Goal: Transaction & Acquisition: Purchase product/service

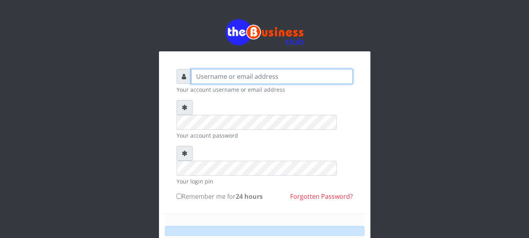
click at [220, 74] on input "text" at bounding box center [272, 76] width 162 height 15
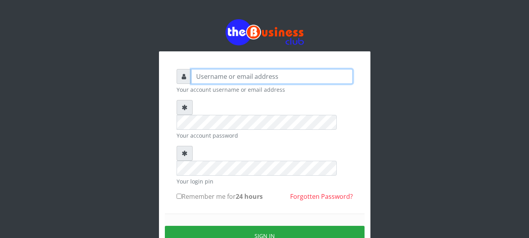
type input "GOLABICHI"
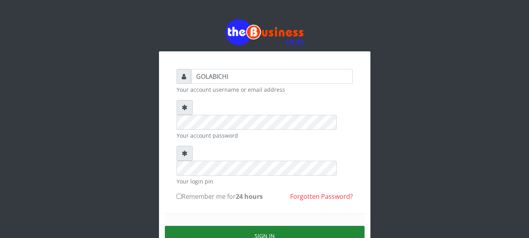
click at [227, 225] on button "Sign in" at bounding box center [265, 235] width 200 height 20
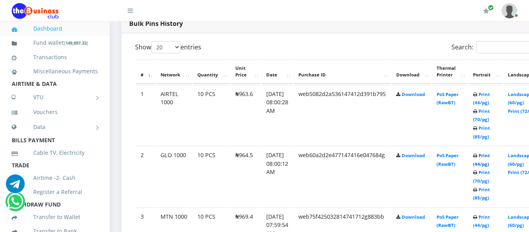
click at [490, 155] on link "Print (44/pg)" at bounding box center [481, 159] width 17 height 14
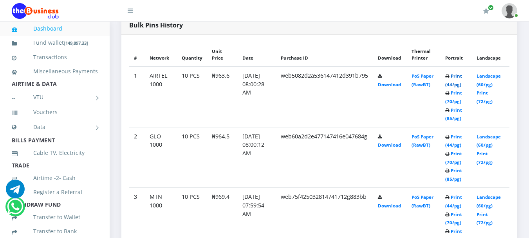
scroll to position [371, 0]
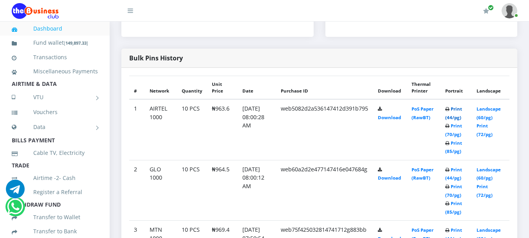
click at [458, 108] on link "Print (44/pg)" at bounding box center [453, 113] width 17 height 14
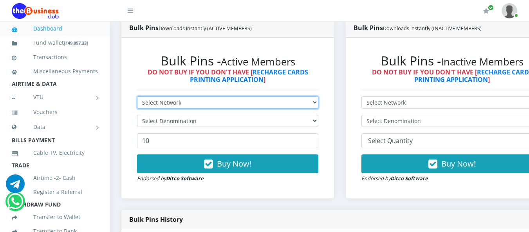
click at [303, 103] on select "Select Network MTN Globacom 9Mobile Airtel" at bounding box center [227, 102] width 181 height 12
select select "MTN"
click at [137, 97] on select "Select Network MTN Globacom 9Mobile Airtel" at bounding box center [227, 102] width 181 height 12
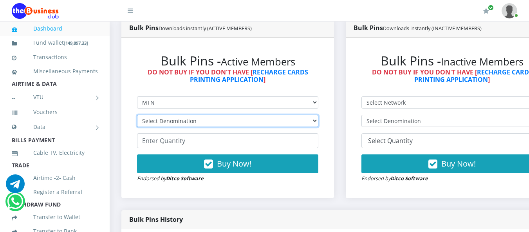
click at [231, 123] on select "Select Denomination MTN NGN100 - ₦96.94 MTN NGN200 - ₦193.88 MTN NGN400 - ₦387.…" at bounding box center [227, 121] width 181 height 12
select select "96.94-100"
click at [137, 116] on select "Select Denomination MTN NGN100 - ₦96.94 MTN NGN200 - ₦193.88 MTN NGN400 - ₦387.…" at bounding box center [227, 121] width 181 height 12
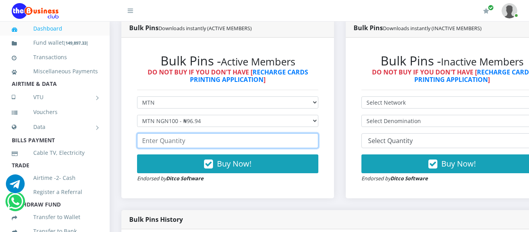
click at [198, 139] on input "number" at bounding box center [227, 140] width 181 height 15
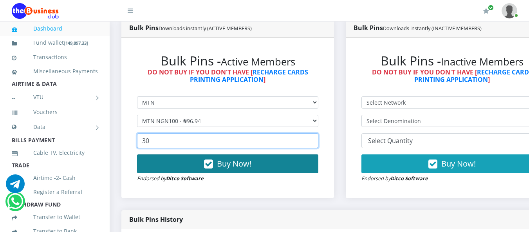
type input "30"
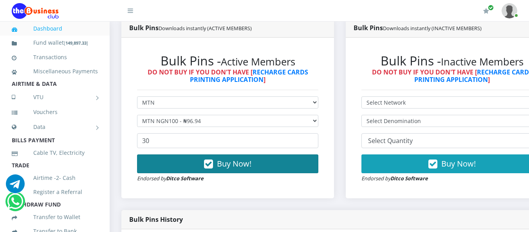
click at [211, 162] on icon "button" at bounding box center [208, 164] width 9 height 8
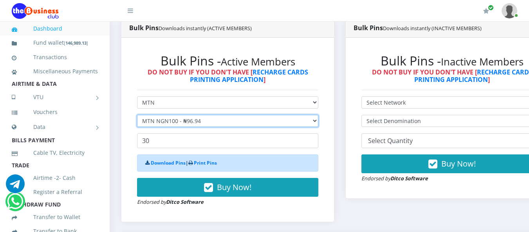
click at [192, 122] on select "Select Denomination MTN NGN100 - ₦96.94 MTN NGN200 - ₦193.88 MTN NGN400 - ₦387.…" at bounding box center [227, 121] width 181 height 12
select select "193.88-200"
click at [137, 116] on select "Select Denomination MTN NGN100 - ₦96.94 MTN NGN200 - ₦193.88 MTN NGN400 - ₦387.…" at bounding box center [227, 121] width 181 height 12
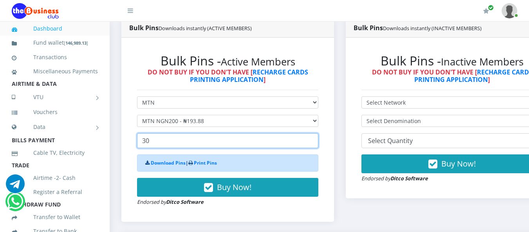
click at [164, 140] on input "30" at bounding box center [227, 140] width 181 height 15
type input "3"
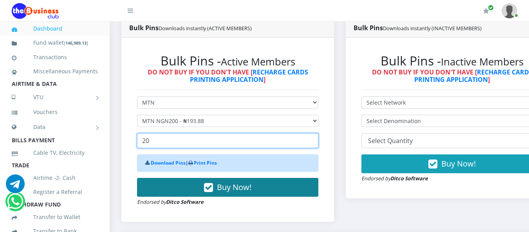
type input "20"
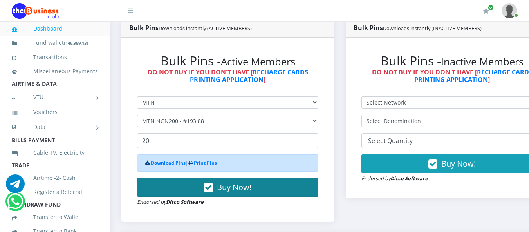
click at [196, 192] on button "Buy Now!" at bounding box center [227, 187] width 181 height 19
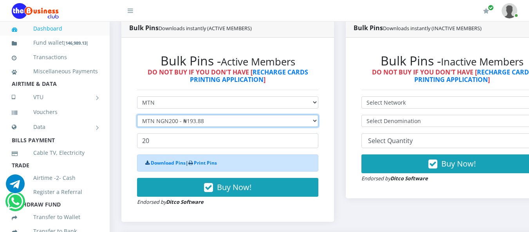
click at [202, 121] on select "Select Denomination MTN NGN100 - ₦96.94 MTN NGN200 - ₦193.88 MTN NGN400 - ₦387.…" at bounding box center [227, 121] width 181 height 12
select select "484.7-500"
click at [137, 116] on select "Select Denomination MTN NGN100 - ₦96.94 MTN NGN200 - ₦193.88 MTN NGN400 - ₦387.…" at bounding box center [227, 121] width 181 height 12
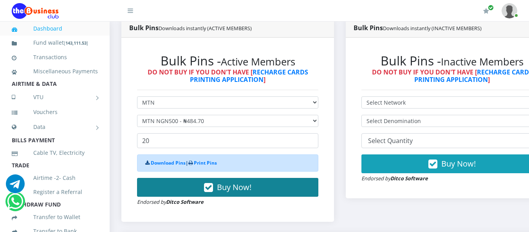
click at [205, 186] on button "Buy Now!" at bounding box center [227, 187] width 181 height 19
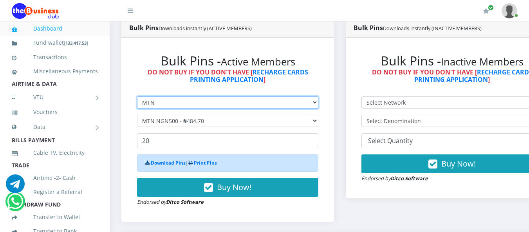
click at [215, 106] on select "Select Network MTN Globacom 9Mobile Airtel" at bounding box center [227, 102] width 181 height 12
select select "Airtel"
click at [137, 97] on select "Select Network MTN Globacom 9Mobile Airtel" at bounding box center [227, 102] width 181 height 12
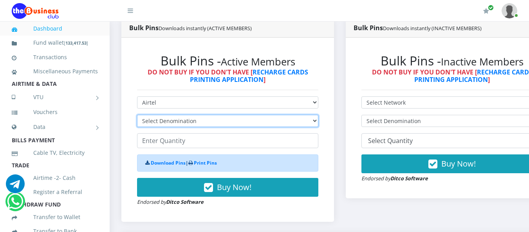
click at [201, 123] on select "Select Denomination Airtel NGN100 - ₦96.36 Airtel NGN200 - ₦192.72 Airtel NGN50…" at bounding box center [227, 121] width 181 height 12
select select "96.36-100"
click at [137, 116] on select "Select Denomination Airtel NGN100 - ₦96.36 Airtel NGN200 - ₦192.72 Airtel NGN50…" at bounding box center [227, 121] width 181 height 12
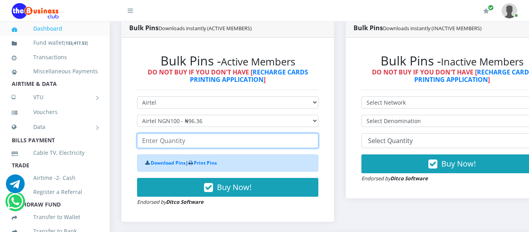
click at [174, 143] on input "number" at bounding box center [227, 140] width 181 height 15
type input "20"
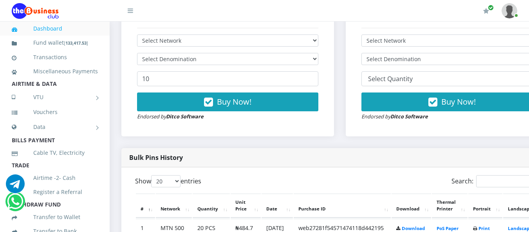
scroll to position [265, 0]
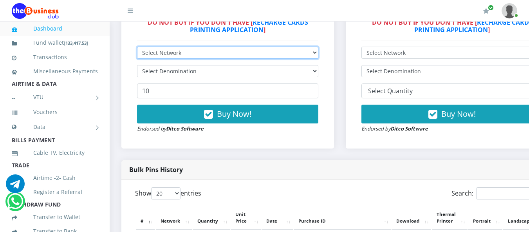
click at [311, 51] on select "Select Network MTN Globacom 9Mobile Airtel" at bounding box center [227, 53] width 181 height 12
select select "Airtel"
click at [137, 48] on select "Select Network MTN Globacom 9Mobile Airtel" at bounding box center [227, 53] width 181 height 12
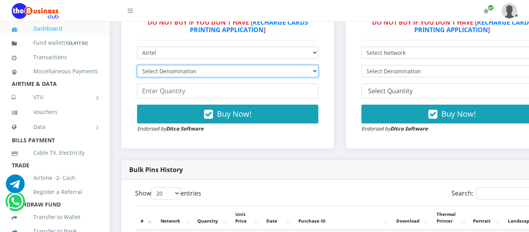
click at [229, 74] on select "Select Denomination Airtel NGN100 - ₦96.36 Airtel NGN200 - ₦192.72 Airtel NGN50…" at bounding box center [227, 71] width 181 height 12
select select "96.36-100"
click at [137, 66] on select "Select Denomination Airtel NGN100 - ₦96.36 Airtel NGN200 - ₦192.72 Airtel NGN50…" at bounding box center [227, 71] width 181 height 12
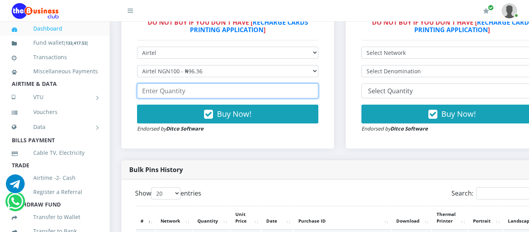
click at [191, 95] on input "number" at bounding box center [227, 90] width 181 height 15
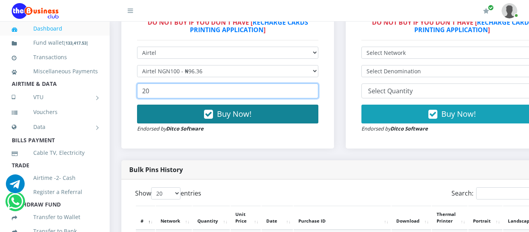
type input "20"
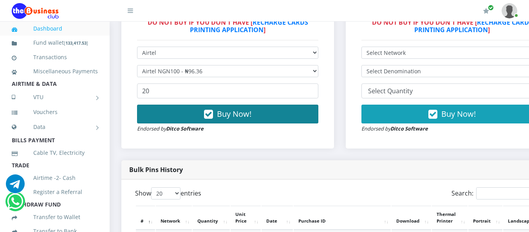
click at [217, 108] on button "Buy Now!" at bounding box center [227, 114] width 181 height 19
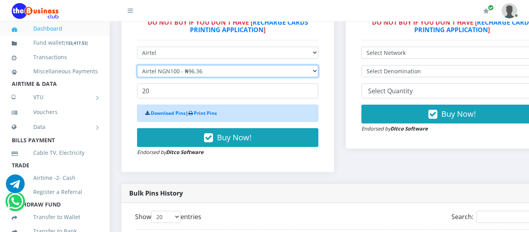
click at [209, 71] on select "Select Denomination Airtel NGN100 - ₦96.36 Airtel NGN200 - ₦192.72 Airtel NGN50…" at bounding box center [227, 71] width 181 height 12
click at [137, 66] on select "Select Denomination Airtel NGN100 - ₦96.36 Airtel NGN200 - ₦192.72 Airtel NGN50…" at bounding box center [227, 71] width 181 height 12
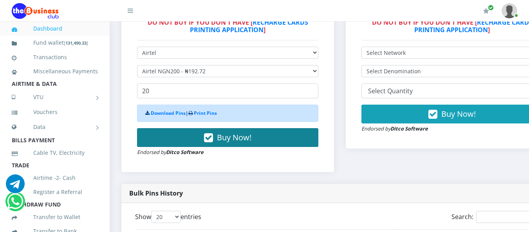
click at [218, 138] on button "Buy Now!" at bounding box center [227, 137] width 181 height 19
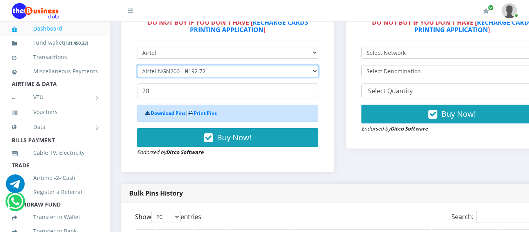
click at [218, 72] on select "Select Denomination Airtel NGN100 - ₦96.36 Airtel NGN200 - ₦192.72 Airtel NGN50…" at bounding box center [227, 71] width 181 height 12
select select "481.8-500"
click at [137, 66] on select "Select Denomination Airtel NGN100 - ₦96.36 Airtel NGN200 - ₦192.72 Airtel NGN50…" at bounding box center [227, 71] width 181 height 12
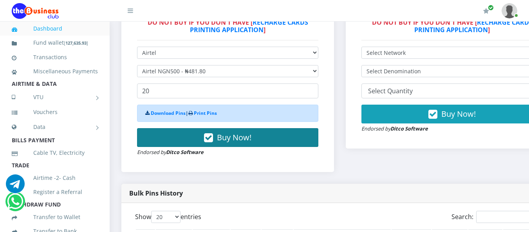
click at [213, 135] on icon "button" at bounding box center [208, 138] width 9 height 8
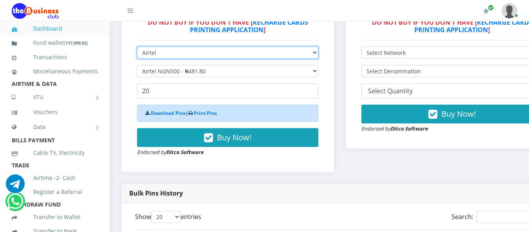
click at [217, 50] on select "Select Network MTN Globacom 9Mobile Airtel" at bounding box center [227, 53] width 181 height 12
select select "Glo"
click at [137, 48] on select "Select Network MTN Globacom 9Mobile Airtel" at bounding box center [227, 53] width 181 height 12
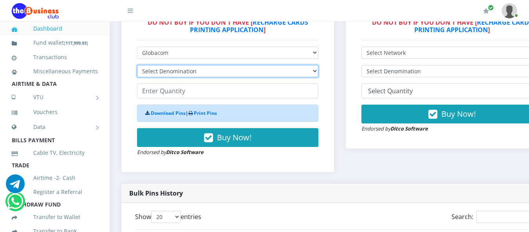
click at [182, 72] on select "Select Denomination Glo NGN100 - ₦96.45 Glo NGN200 - ₦192.90 Glo NGN500 - ₦482.…" at bounding box center [227, 71] width 181 height 12
select select "96.45-100"
click at [137, 66] on select "Select Denomination Glo NGN100 - ₦96.45 Glo NGN200 - ₦192.90 Glo NGN500 - ₦482.…" at bounding box center [227, 71] width 181 height 12
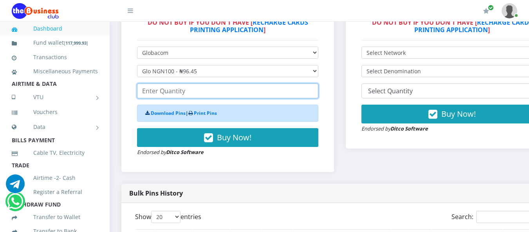
click at [181, 90] on input "number" at bounding box center [227, 90] width 181 height 15
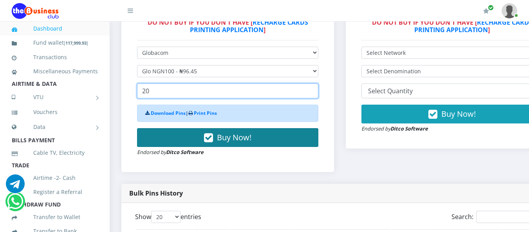
type input "20"
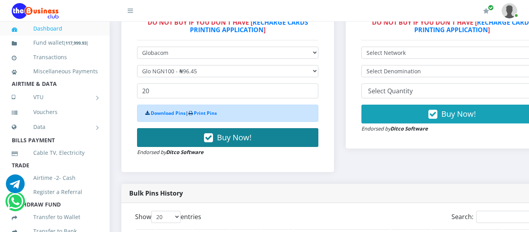
click at [199, 139] on button "Buy Now!" at bounding box center [227, 137] width 181 height 19
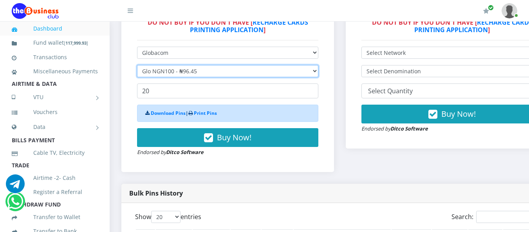
click at [186, 72] on select "Select Denomination Glo NGN100 - ₦96.45 Glo NGN200 - ₦192.90 Glo NGN500 - ₦482.…" at bounding box center [227, 71] width 181 height 12
click at [137, 66] on select "Select Denomination Glo NGN100 - ₦96.45 Glo NGN200 - ₦192.90 Glo NGN500 - ₦482.…" at bounding box center [227, 71] width 181 height 12
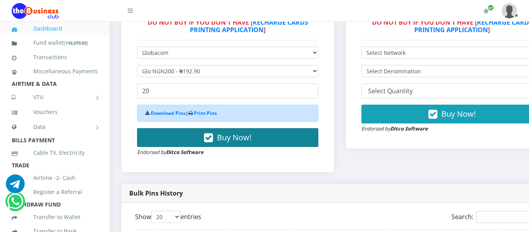
click at [206, 141] on button "Buy Now!" at bounding box center [227, 137] width 181 height 19
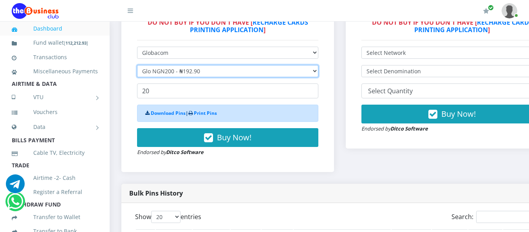
click at [200, 72] on select "Select Denomination Glo NGN100 - ₦96.45 Glo NGN200 - ₦192.90 Glo NGN500 - ₦482.…" at bounding box center [227, 71] width 181 height 12
select select "482.25-500"
click at [137, 66] on select "Select Denomination Glo NGN100 - ₦96.45 Glo NGN200 - ₦192.90 Glo NGN500 - ₦482.…" at bounding box center [227, 71] width 181 height 12
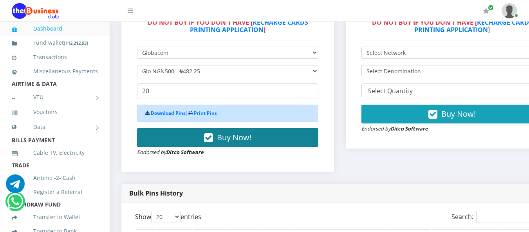
click at [205, 138] on button "Buy Now!" at bounding box center [227, 137] width 181 height 19
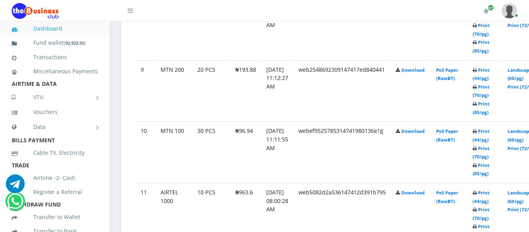
scroll to position [919, 0]
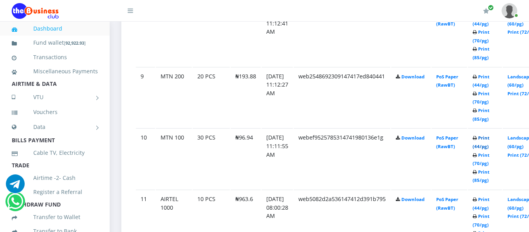
click at [489, 139] on link "Print (44/pg)" at bounding box center [480, 142] width 17 height 14
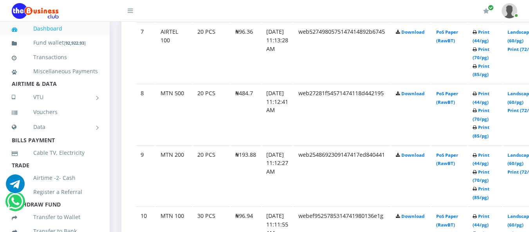
scroll to position [825, 0]
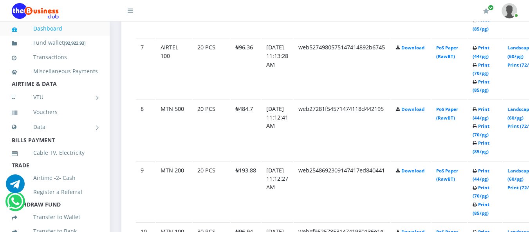
click at [488, 112] on b "Print (44/pg) Print (70/pg) Print (85/pg)" at bounding box center [480, 130] width 17 height 48
click at [489, 110] on link "Print (44/pg)" at bounding box center [480, 113] width 17 height 14
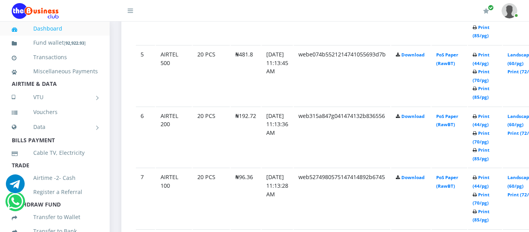
scroll to position [684, 0]
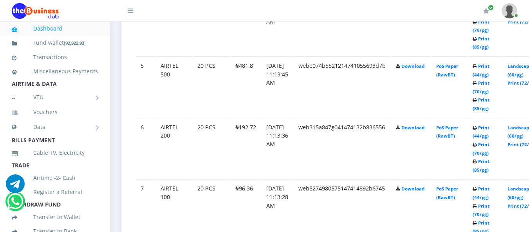
click at [492, 193] on td "Print (44/pg) Print (70/pg) Print (85/pg)" at bounding box center [485, 209] width 34 height 61
click at [489, 191] on link "Print (44/pg)" at bounding box center [480, 193] width 17 height 14
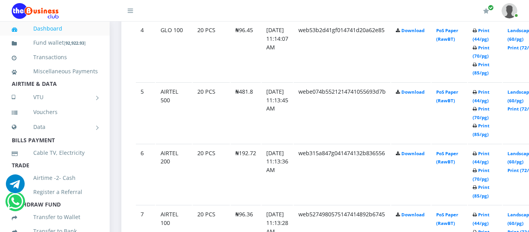
scroll to position [684, 0]
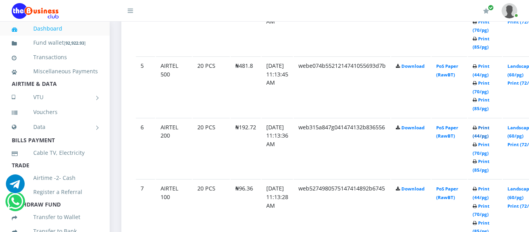
click at [489, 129] on link "Print (44/pg)" at bounding box center [480, 131] width 17 height 14
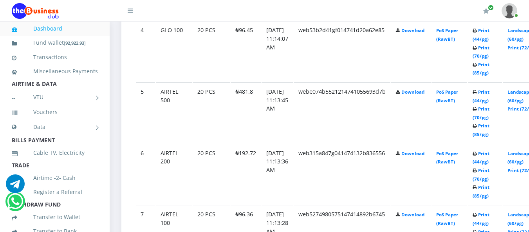
scroll to position [684, 0]
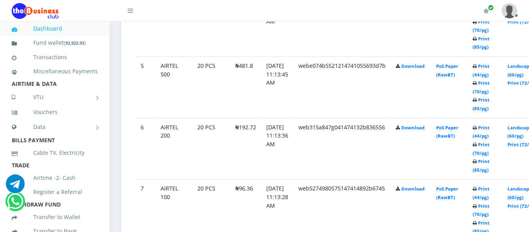
click at [491, 71] on td "Print (44/pg) Print (70/pg) Print (85/pg)" at bounding box center [485, 86] width 34 height 61
click at [489, 68] on link "Print (44/pg)" at bounding box center [480, 70] width 17 height 14
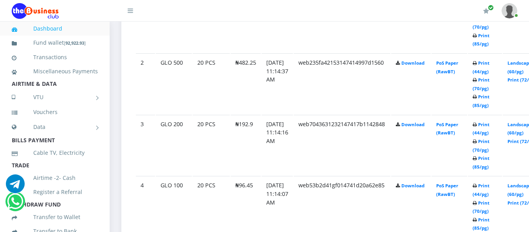
scroll to position [496, 0]
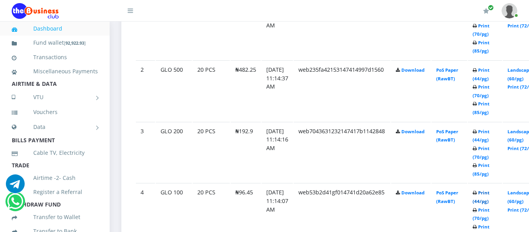
click at [489, 193] on link "Print (44/pg)" at bounding box center [480, 196] width 17 height 14
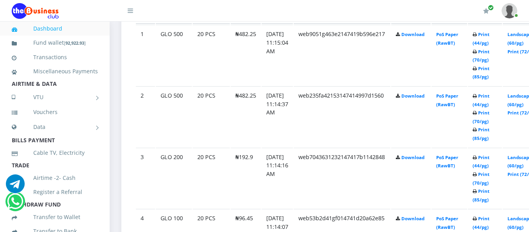
scroll to position [496, 0]
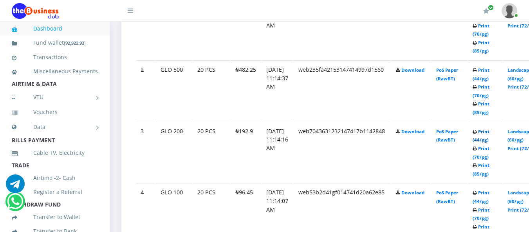
click at [489, 135] on link "Print (44/pg)" at bounding box center [480, 135] width 17 height 14
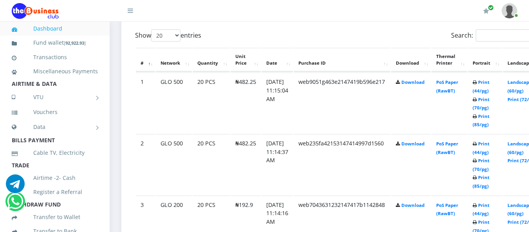
scroll to position [418, 0]
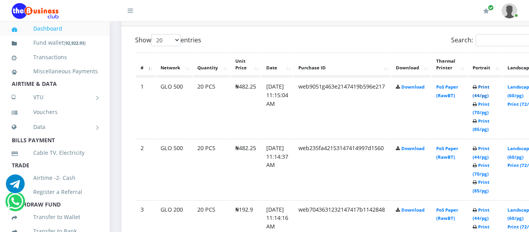
click at [489, 88] on link "Print (44/pg)" at bounding box center [480, 91] width 17 height 14
